Goal: Task Accomplishment & Management: Manage account settings

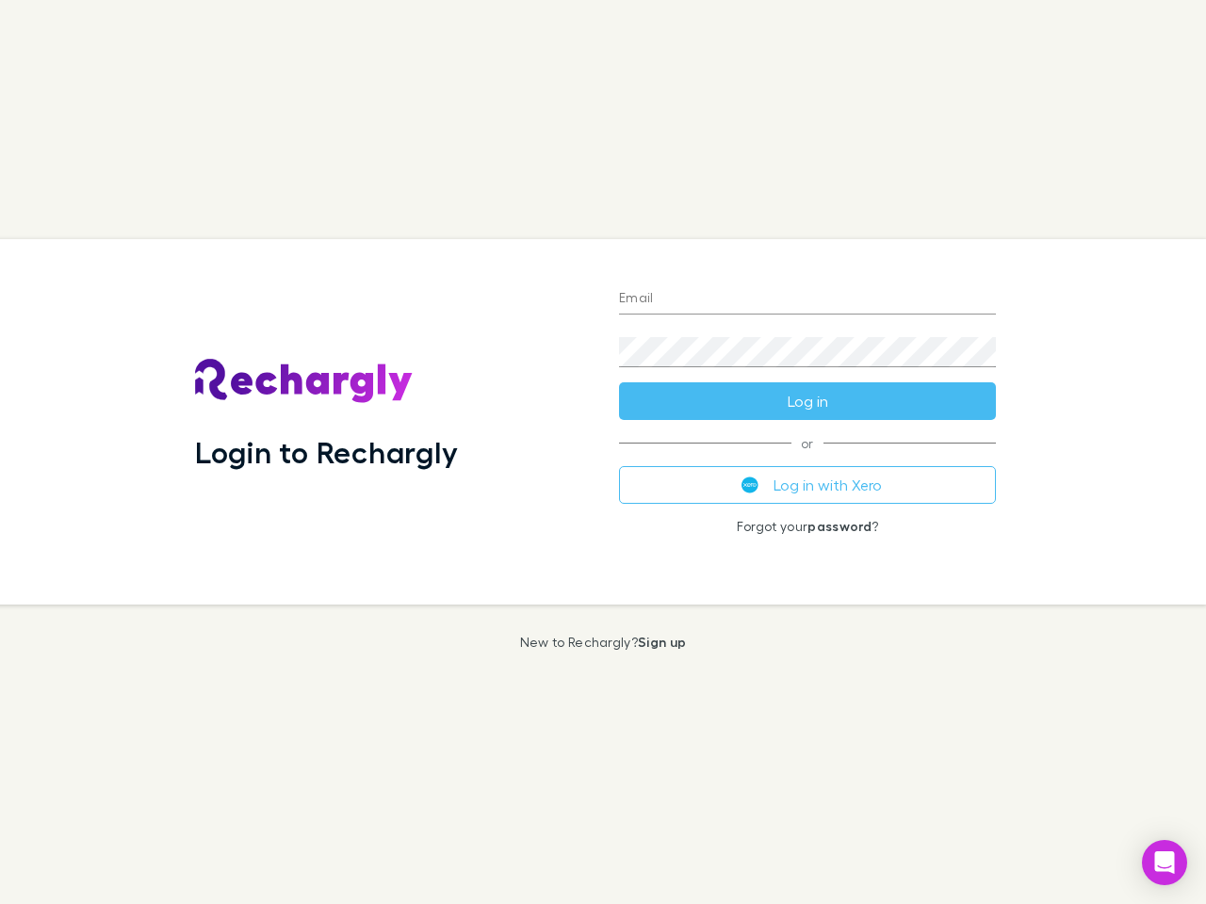
click at [603, 452] on div "Login to Rechargly" at bounding box center [392, 421] width 424 height 365
click at [807, 300] on input "Email" at bounding box center [807, 299] width 377 height 30
click at [807, 401] on button "Log in" at bounding box center [807, 401] width 377 height 38
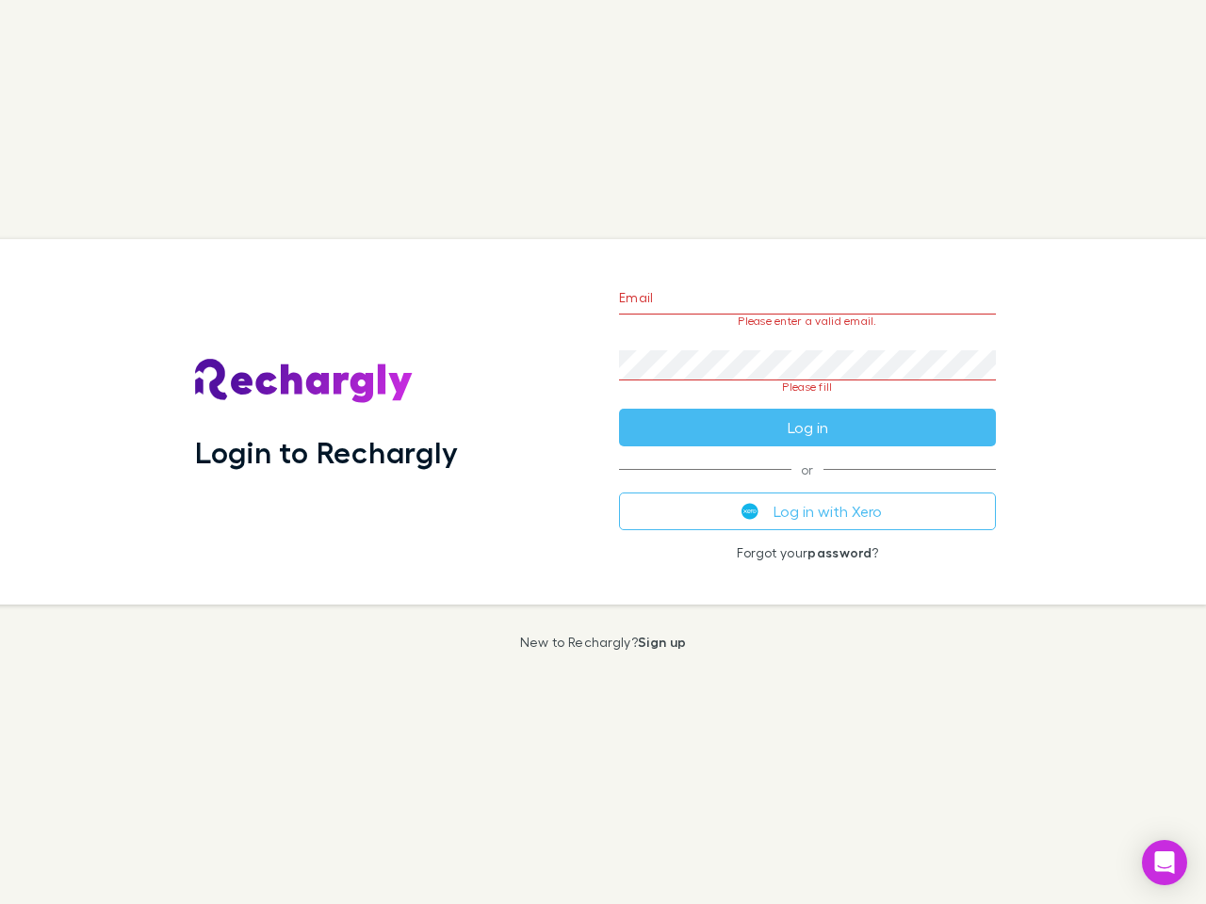
click at [807, 485] on div "Email Please enter a valid email. Password Please fill Log in or Log in with Xe…" at bounding box center [807, 421] width 407 height 365
click at [1164, 863] on icon "Open Intercom Messenger" at bounding box center [1165, 863] width 20 height 23
